Goal: Navigation & Orientation: Find specific page/section

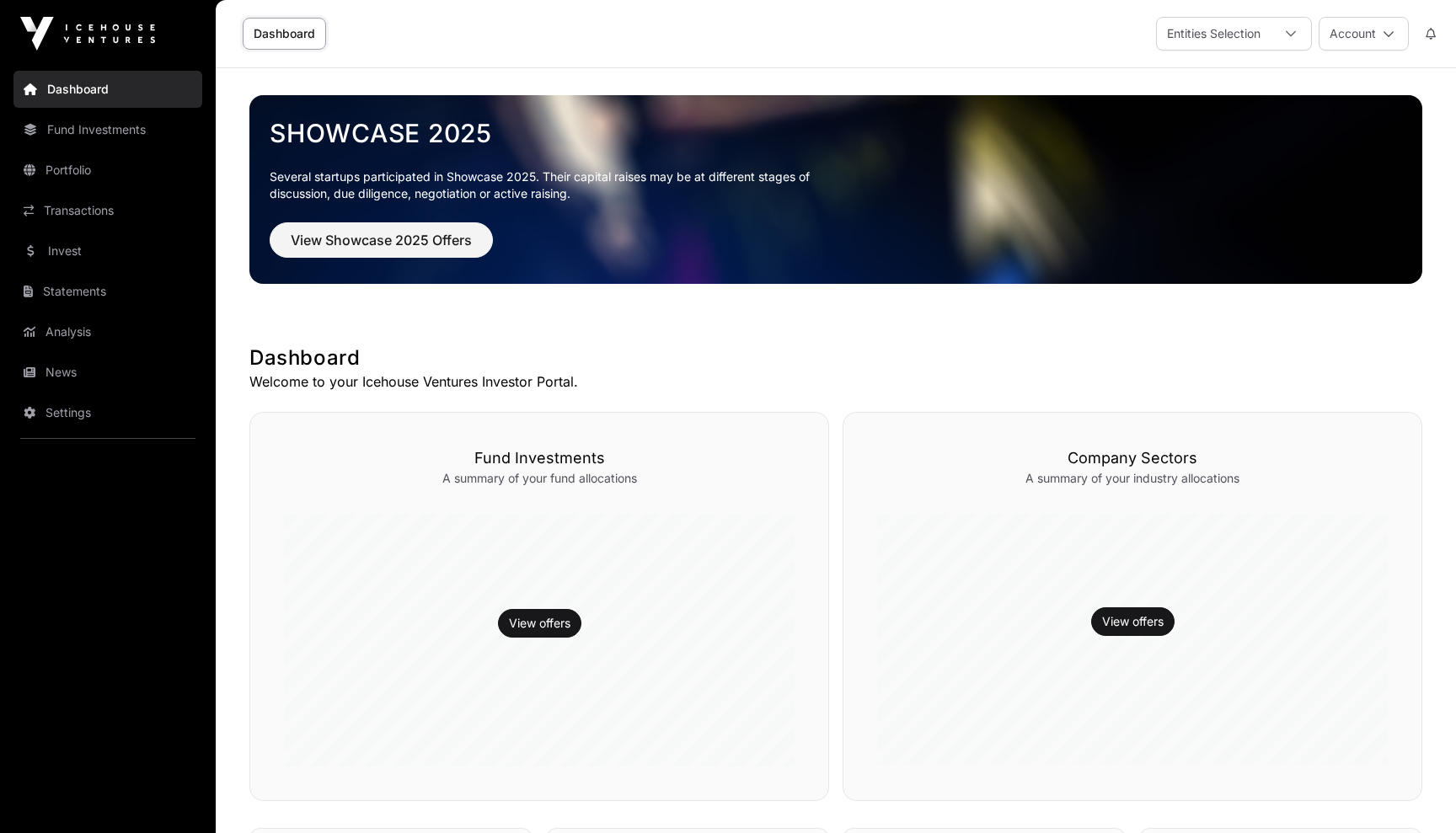
click at [57, 286] on link "Statements" at bounding box center [108, 291] width 189 height 37
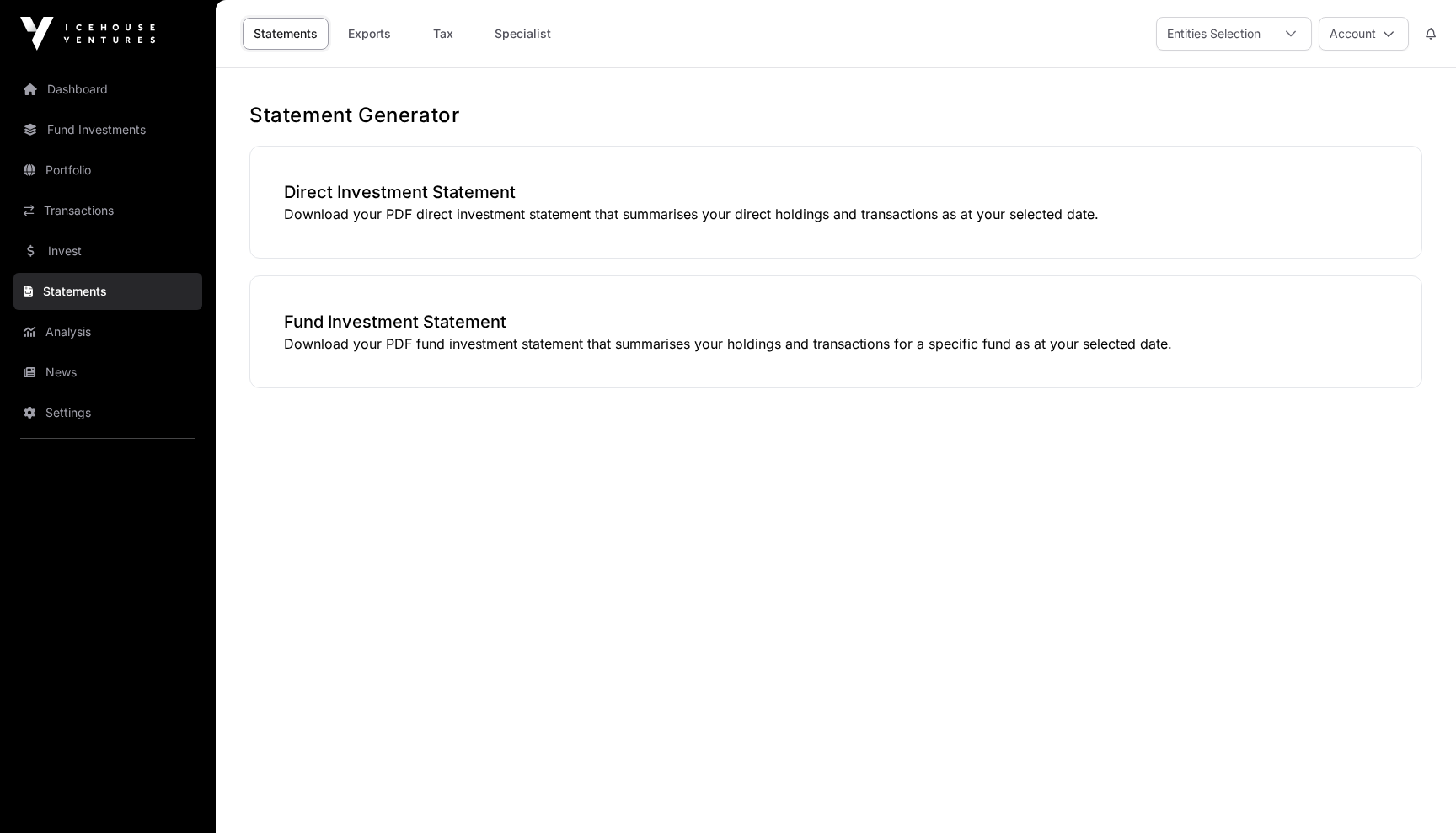
click at [441, 40] on link "Tax" at bounding box center [443, 33] width 68 height 32
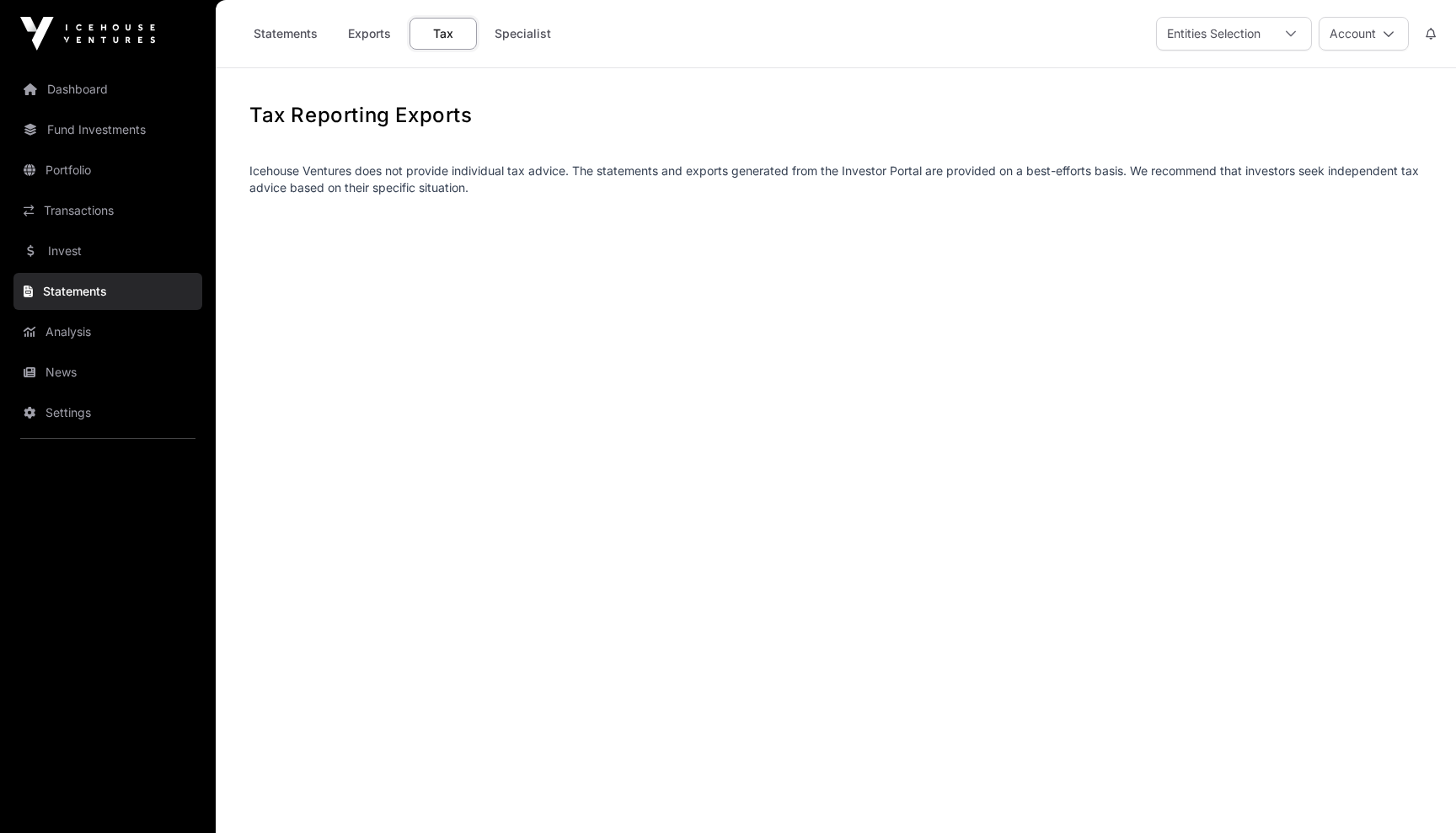
click at [1319, 29] on button "Account" at bounding box center [1363, 33] width 90 height 33
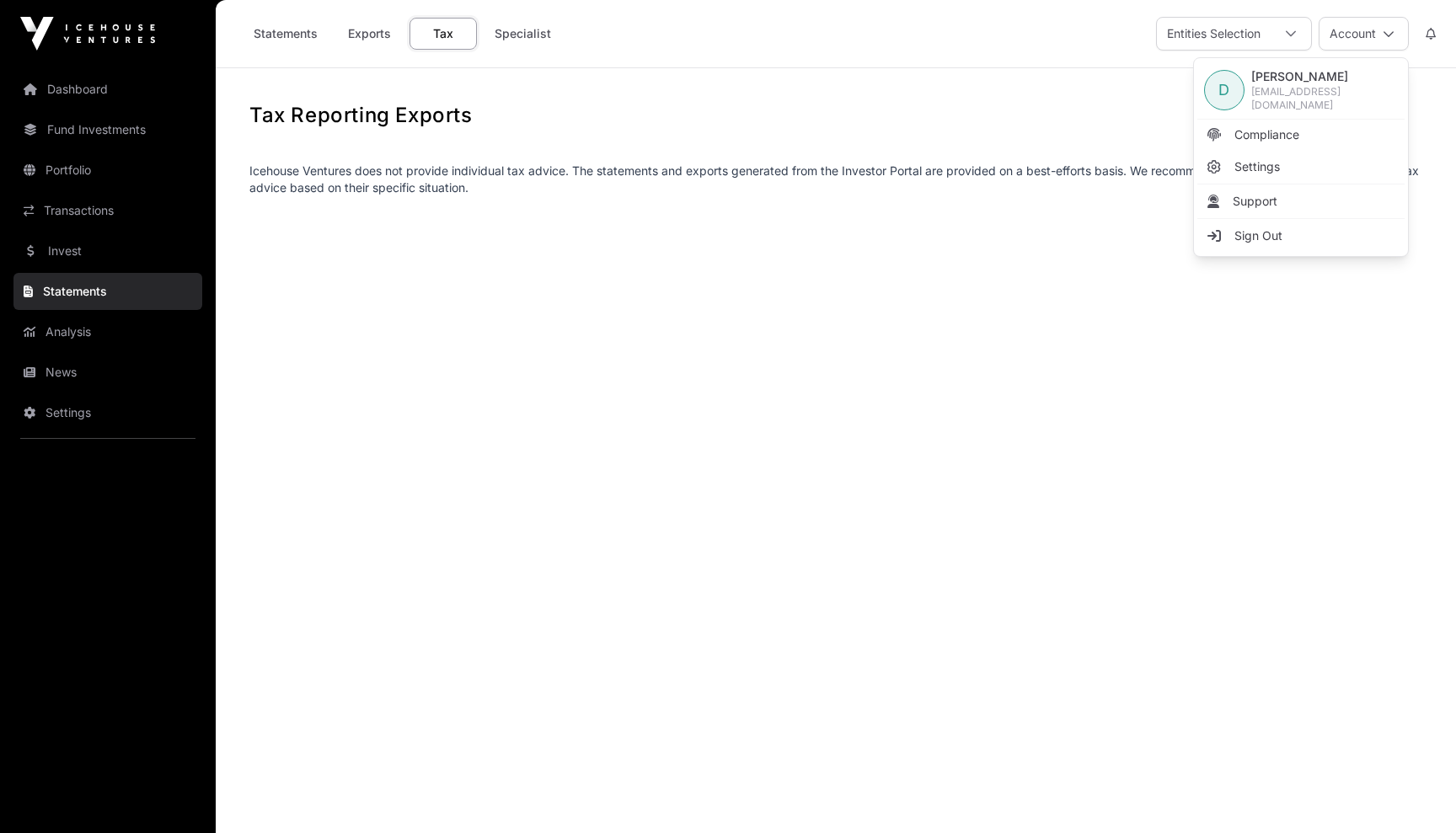
click at [1379, 24] on button "Account" at bounding box center [1363, 33] width 90 height 33
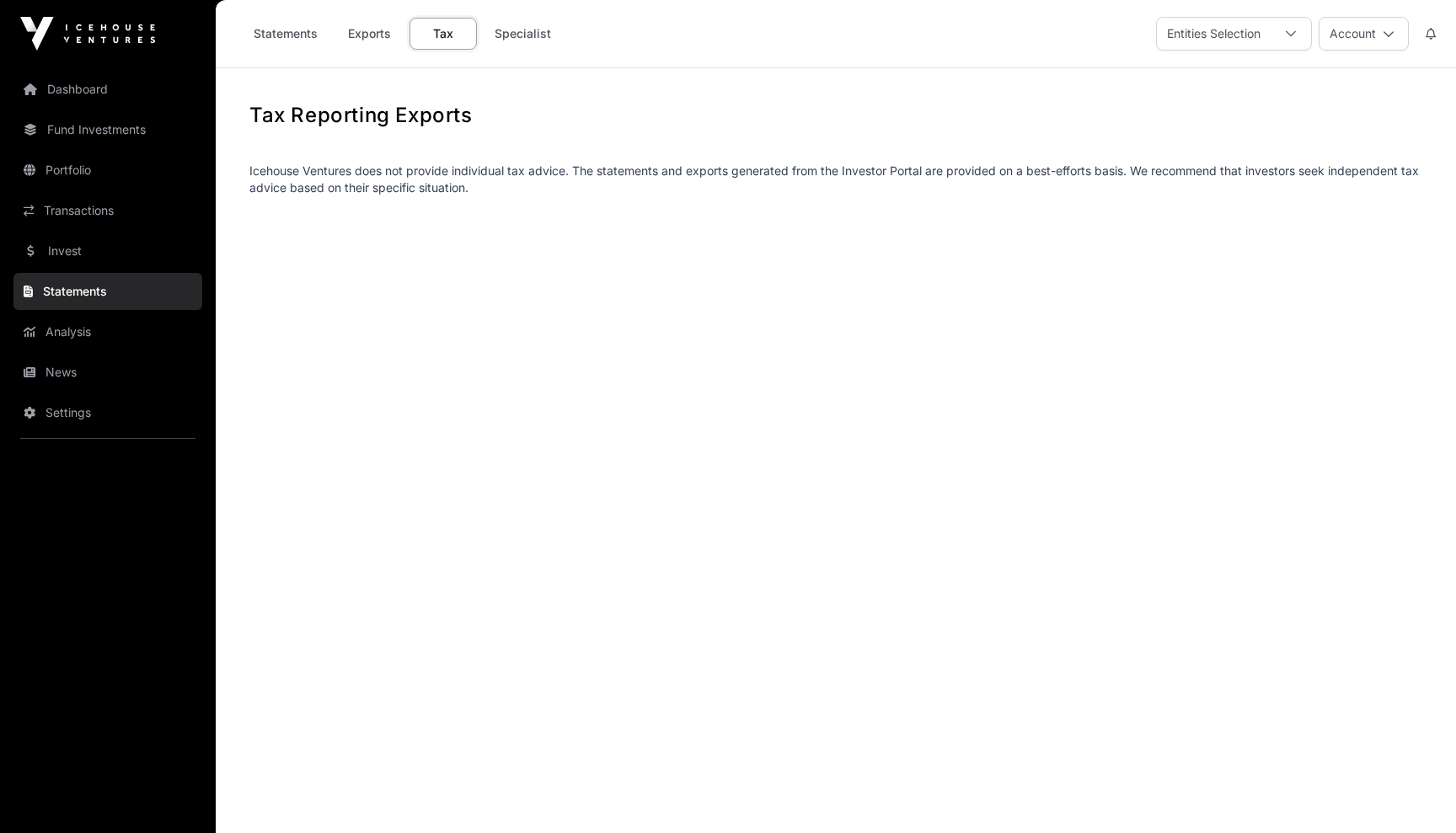
click at [1371, 35] on button "Account" at bounding box center [1363, 33] width 90 height 33
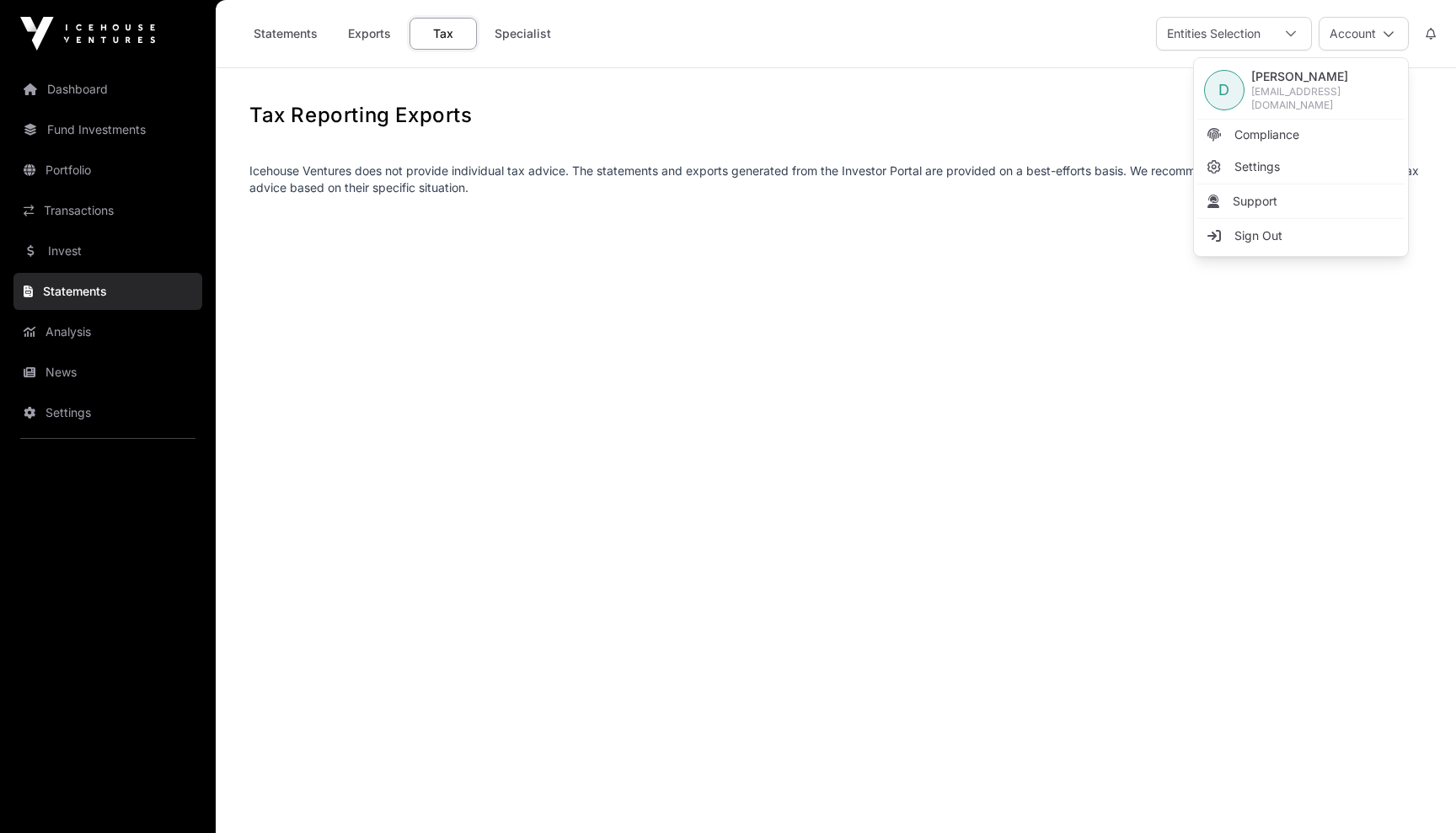
click at [1288, 36] on icon at bounding box center [1290, 33] width 12 height 12
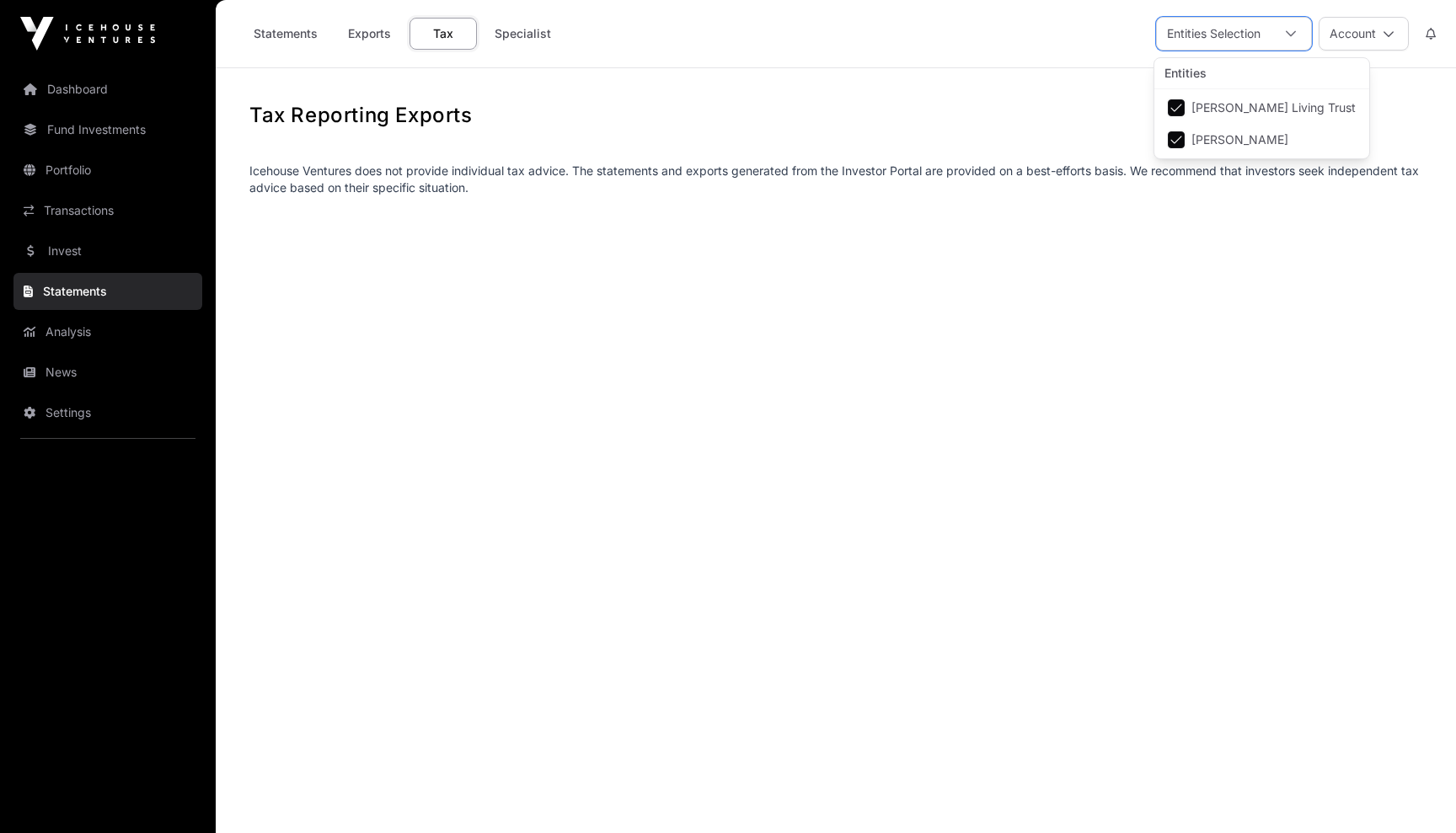
click at [895, 88] on main "Tax Reporting Exports Icehouse Ventures does not provide individual tax advice.…" at bounding box center [835, 484] width 1240 height 833
click at [301, 29] on link "Statements" at bounding box center [285, 33] width 86 height 32
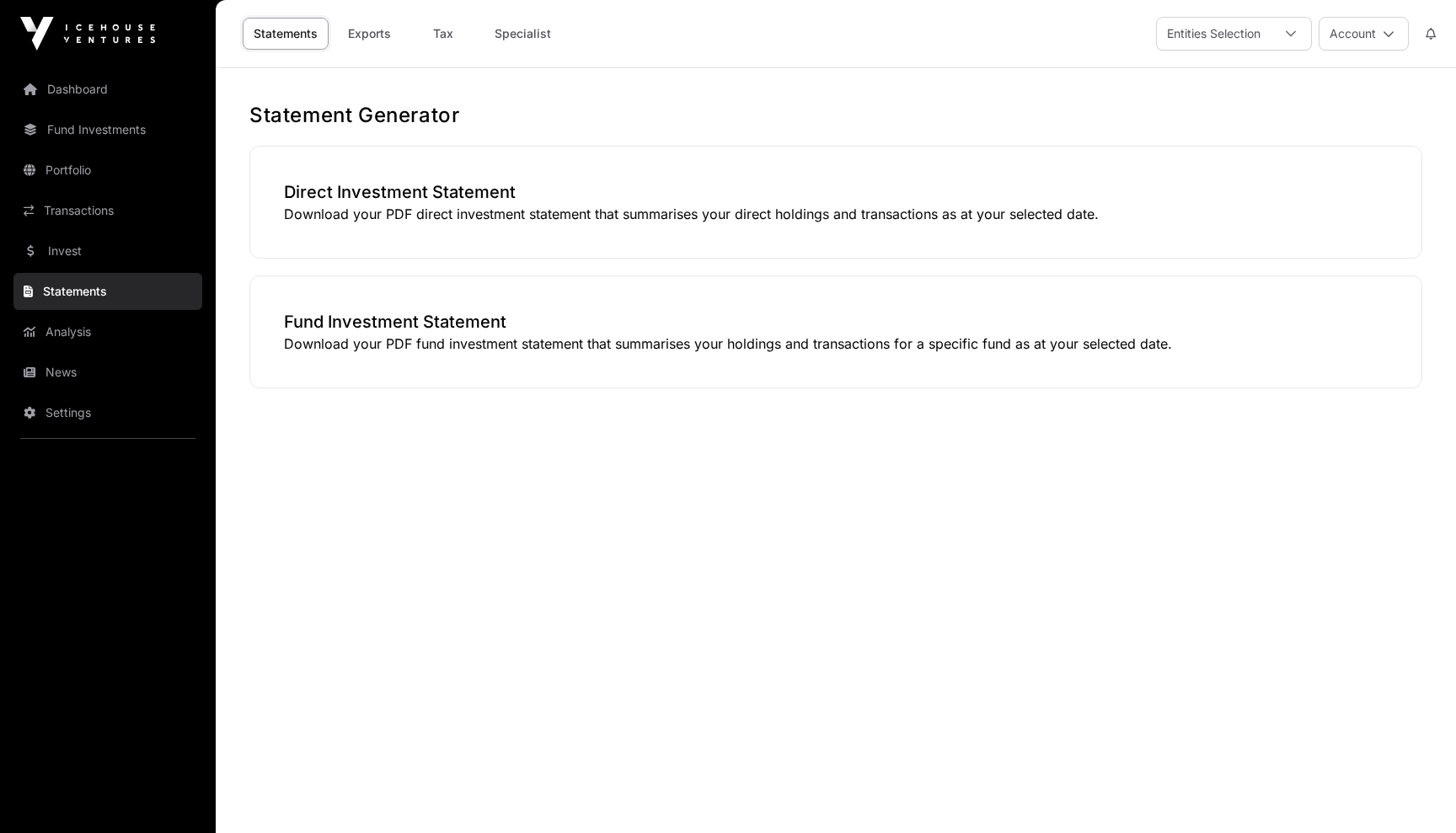
click at [355, 41] on link "Exports" at bounding box center [369, 33] width 68 height 32
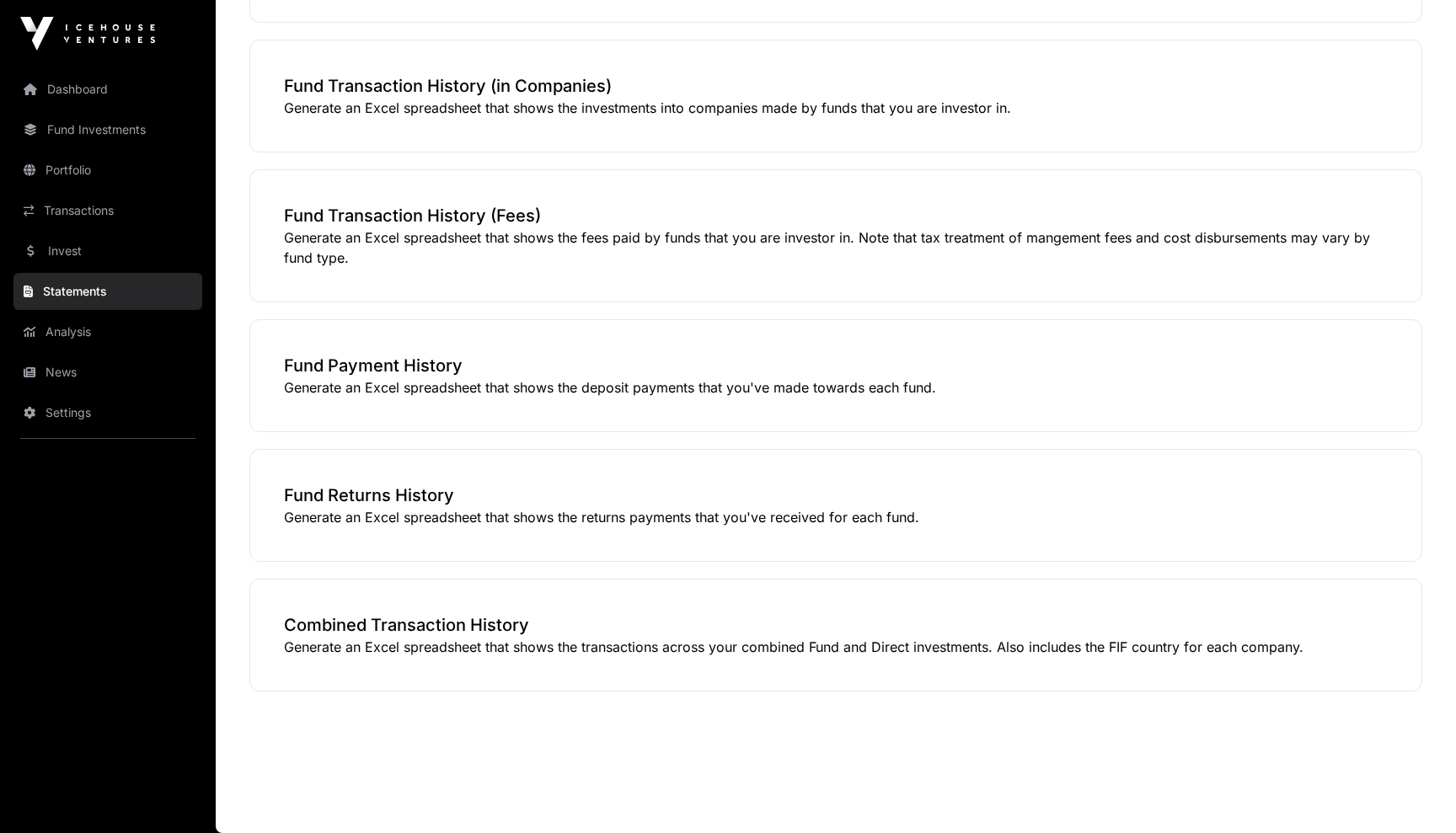
scroll to position [625, 0]
click at [80, 206] on link "Transactions" at bounding box center [108, 211] width 189 height 37
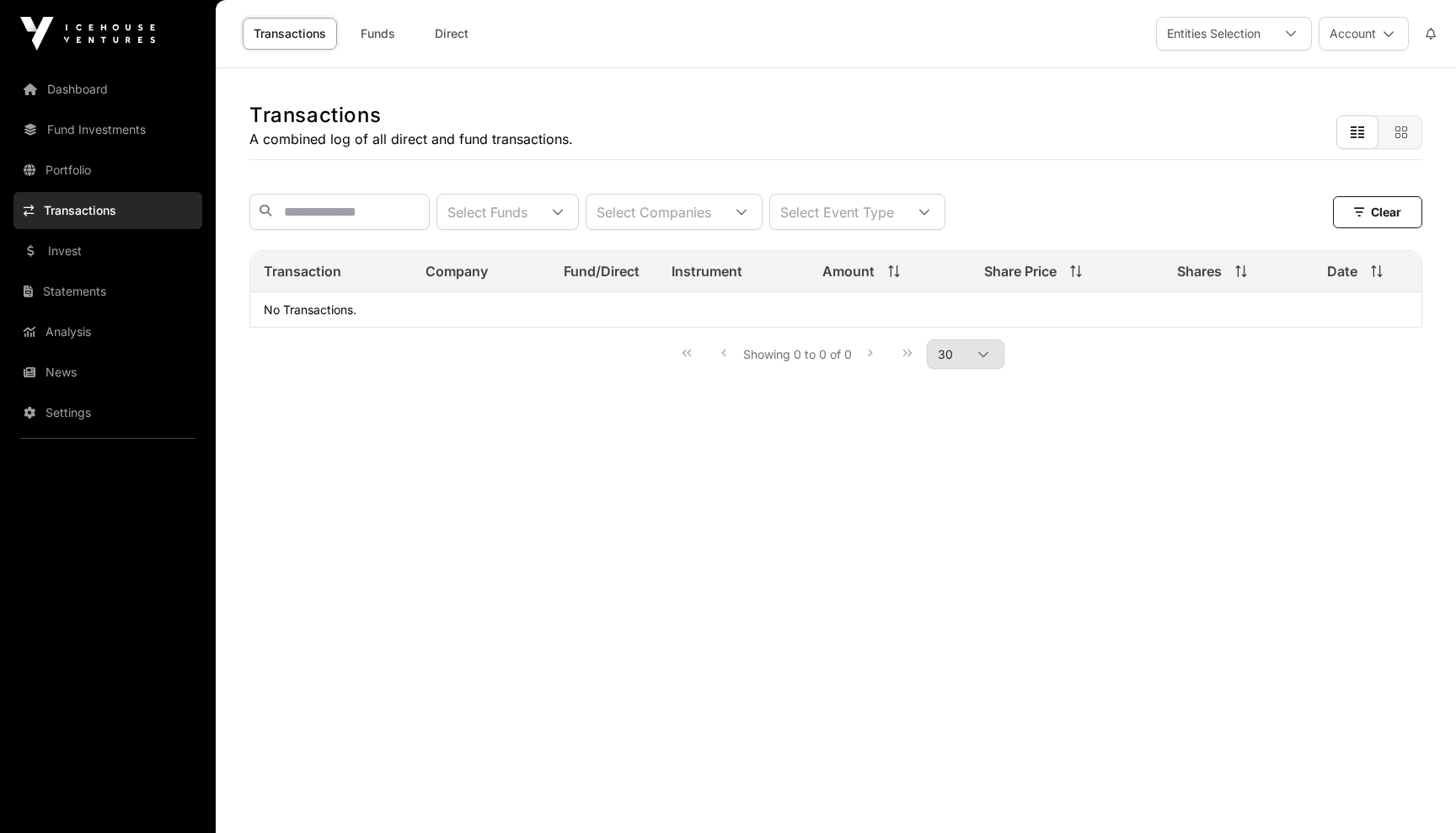
click at [85, 171] on link "Portfolio" at bounding box center [108, 170] width 189 height 37
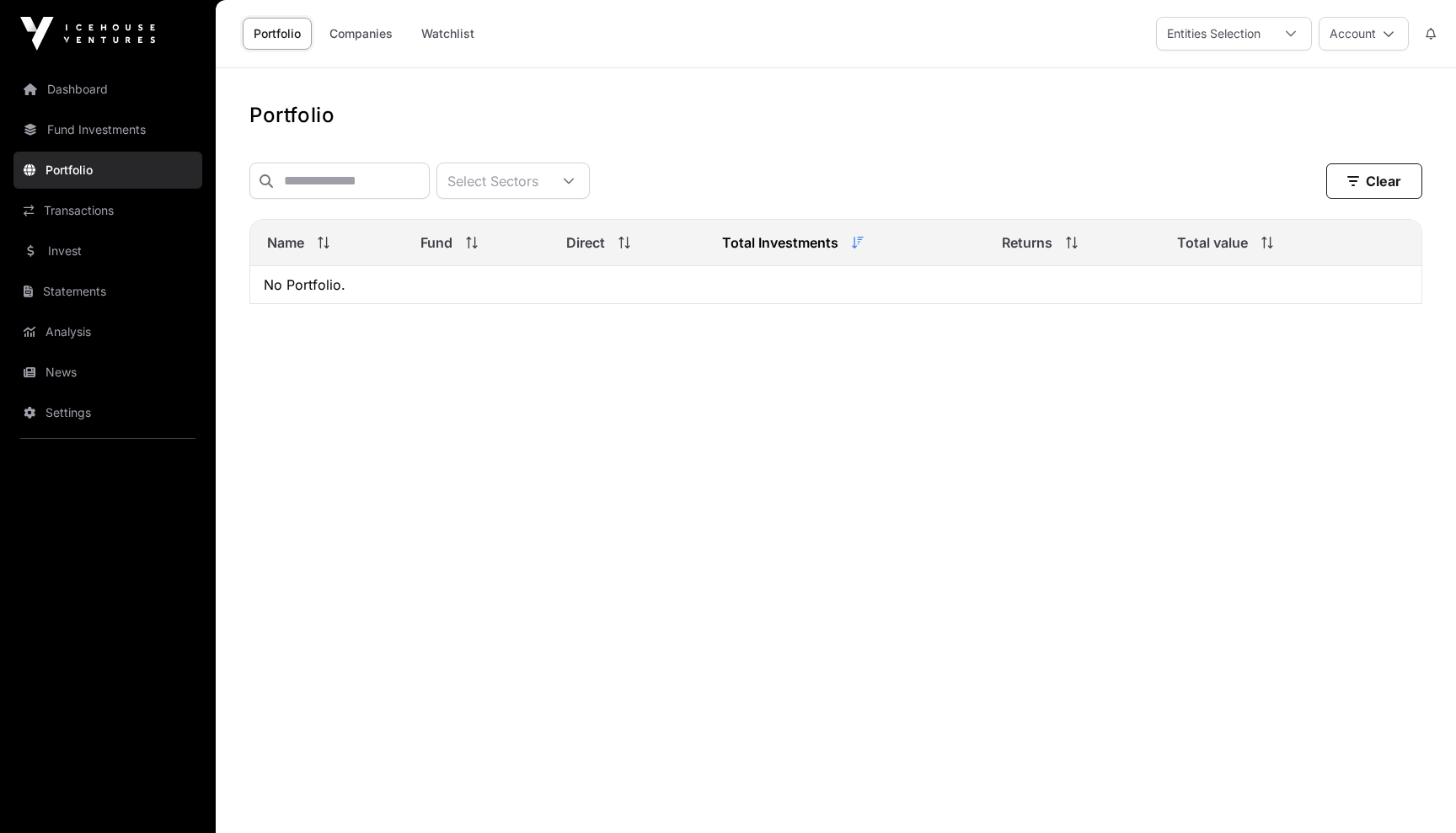
click at [79, 128] on link "Fund Investments" at bounding box center [108, 129] width 189 height 37
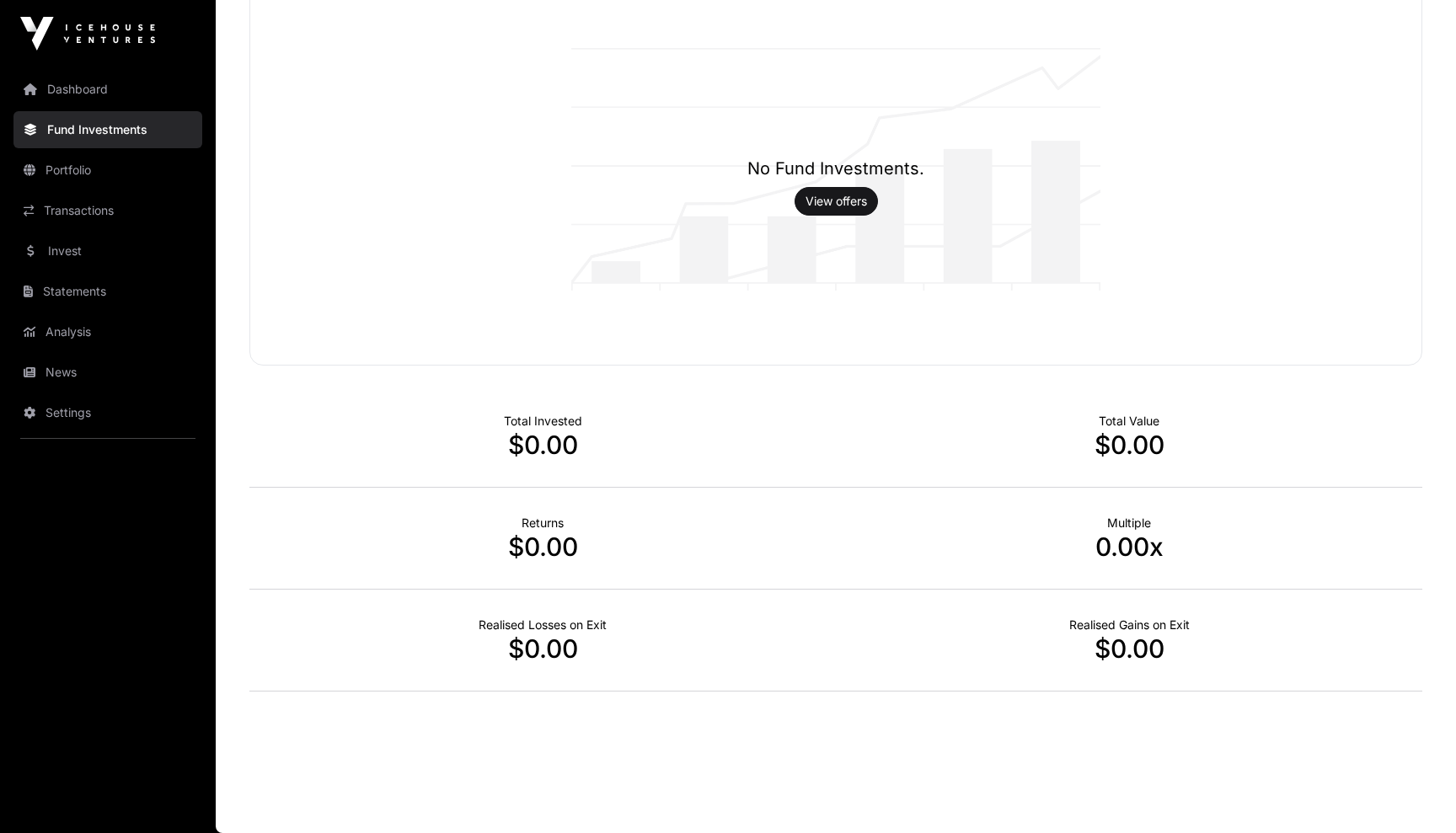
scroll to position [190, 0]
click at [68, 366] on link "News" at bounding box center [108, 373] width 189 height 37
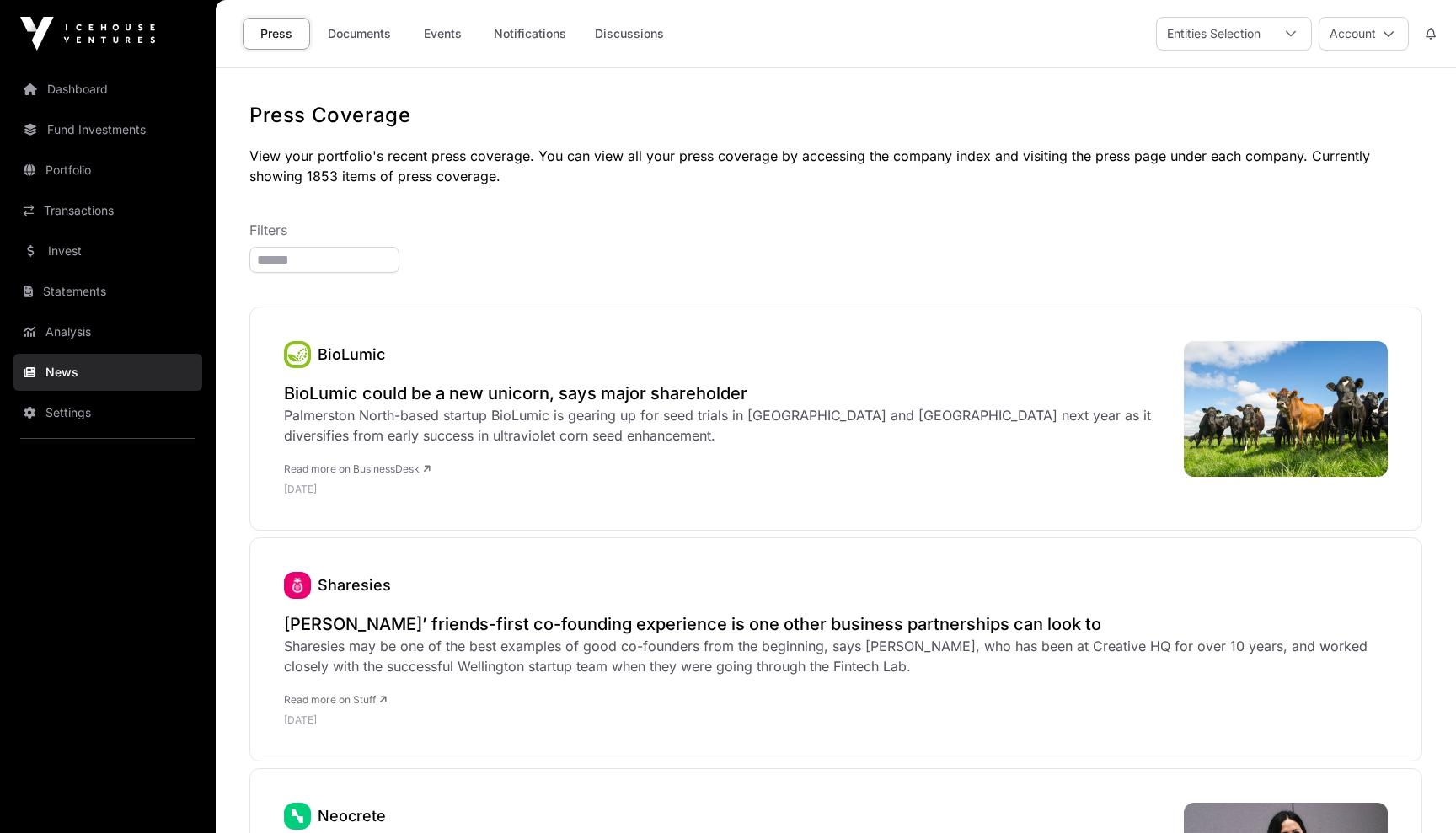
click at [105, 94] on link "Dashboard" at bounding box center [108, 90] width 189 height 37
